Goal: Information Seeking & Learning: Learn about a topic

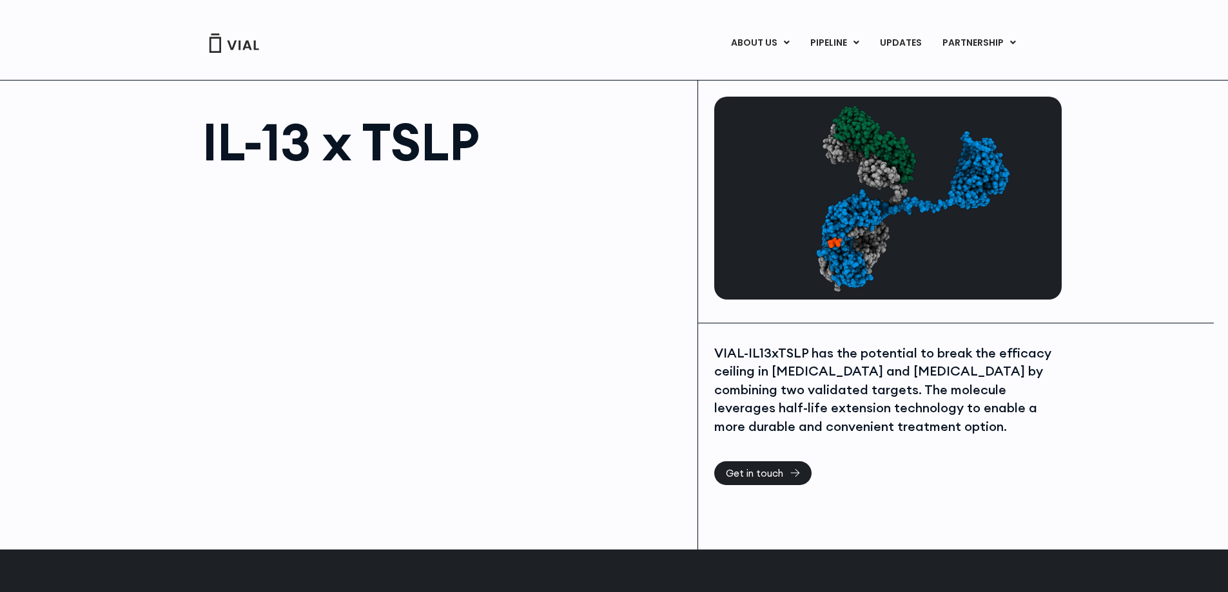
click at [495, 464] on div at bounding box center [443, 325] width 483 height 290
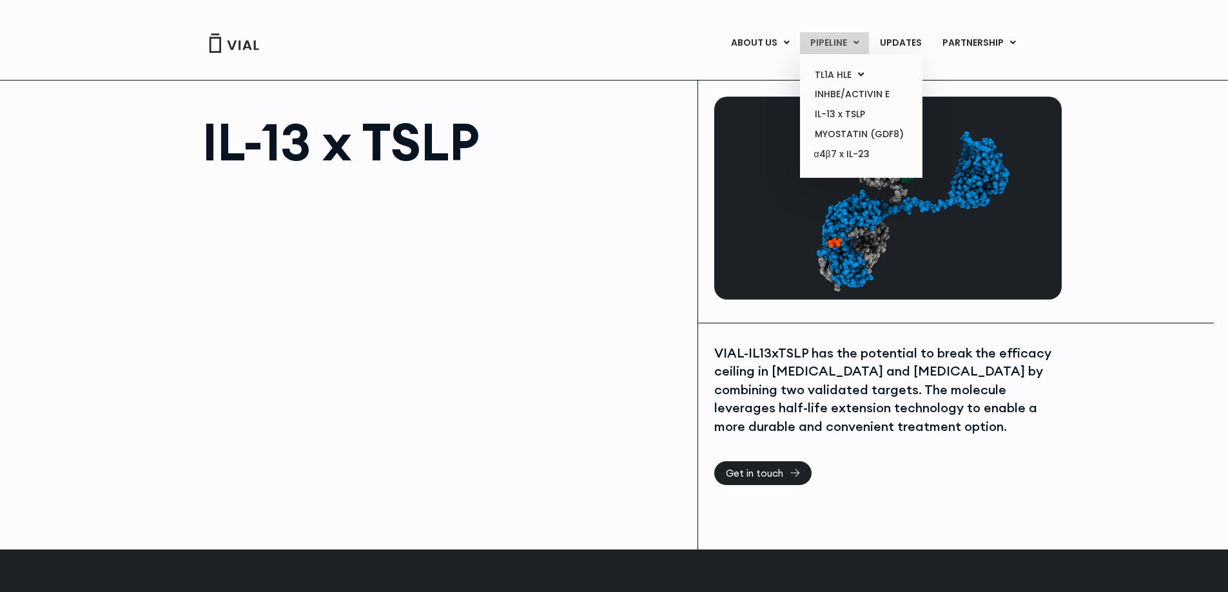
click at [849, 39] on link "PIPELINE" at bounding box center [834, 43] width 69 height 22
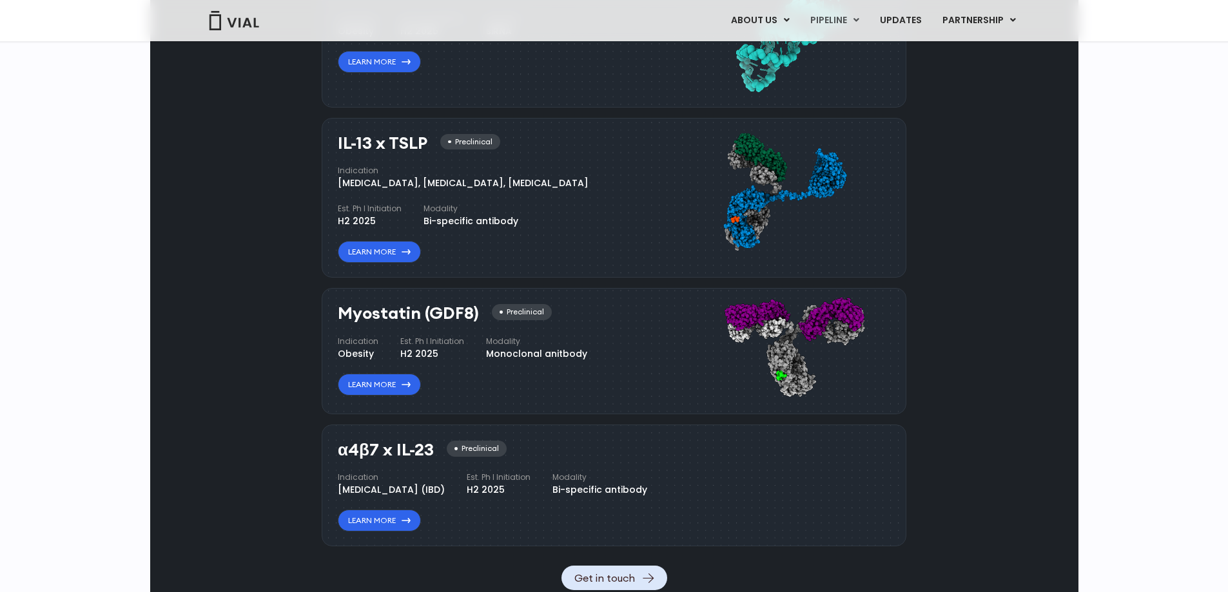
scroll to position [1032, 0]
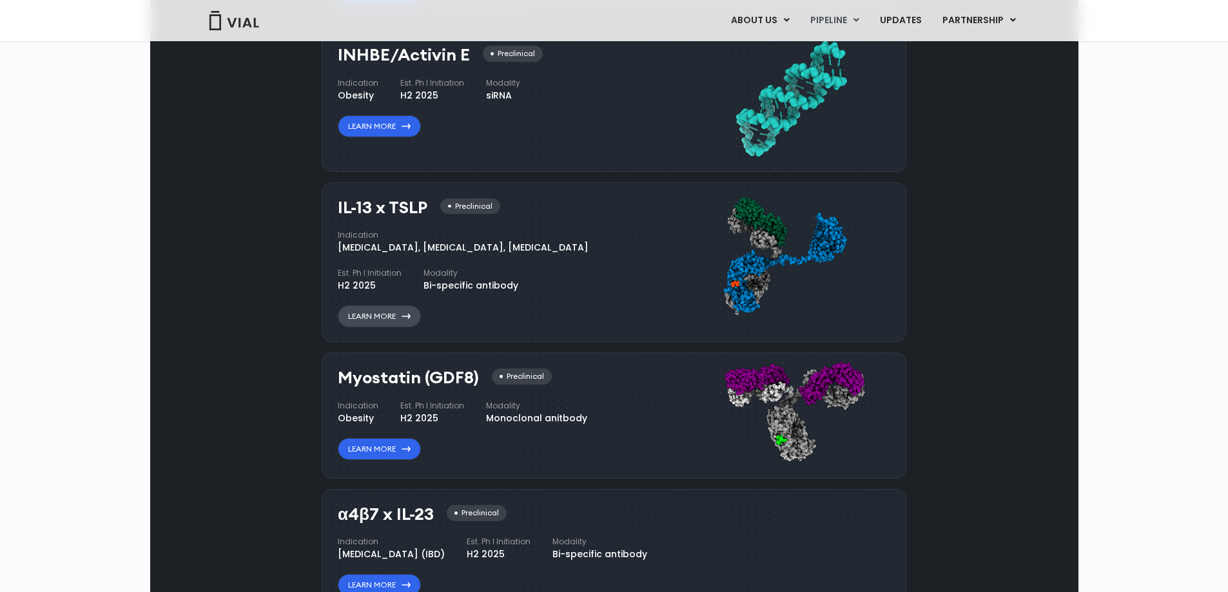
click at [389, 327] on link "Learn More" at bounding box center [379, 316] width 83 height 22
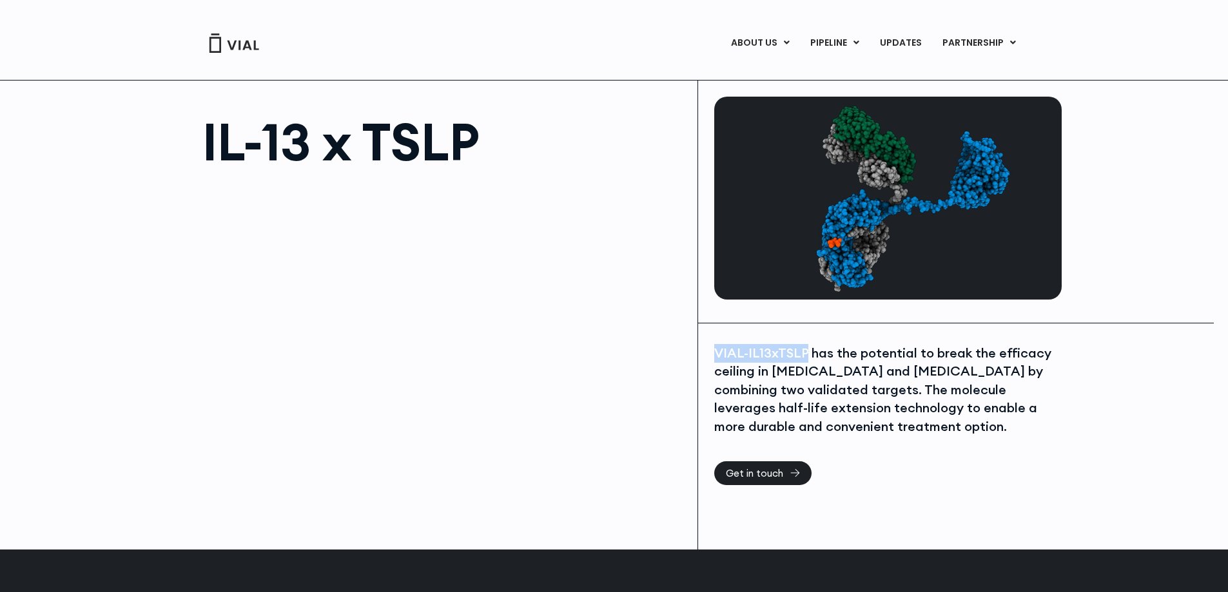
drag, startPoint x: 715, startPoint y: 351, endPoint x: 804, endPoint y: 349, distance: 88.9
click at [804, 349] on div "VIAL-IL13xTSLP has the potential to break the efficacy ceiling in [MEDICAL_DATA…" at bounding box center [886, 390] width 344 height 92
copy div "VIAL-IL13xTSLP"
click at [661, 267] on div at bounding box center [443, 325] width 483 height 290
